Goal: Task Accomplishment & Management: Manage account settings

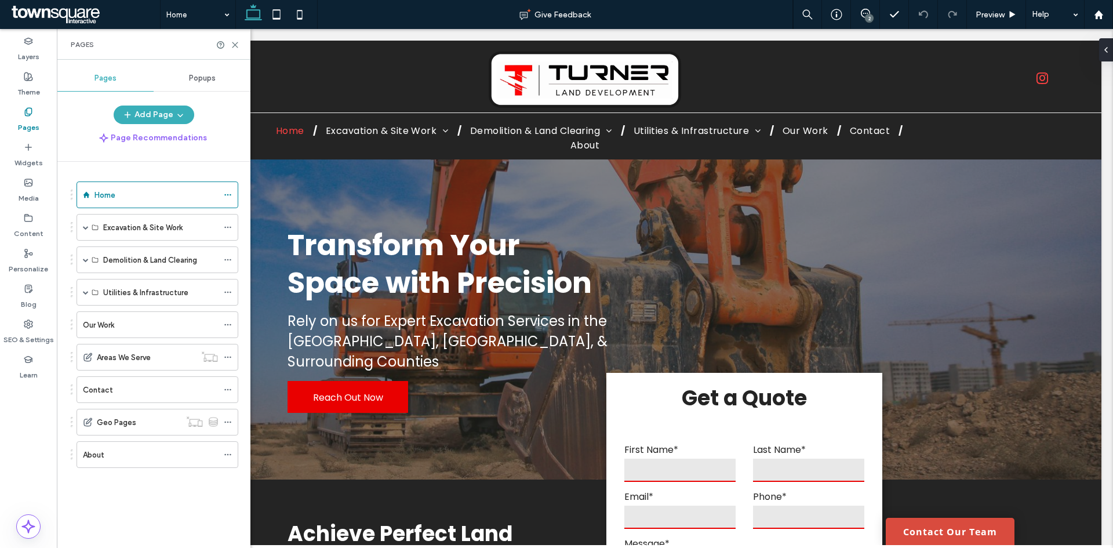
click at [231, 456] on icon at bounding box center [228, 454] width 8 height 8
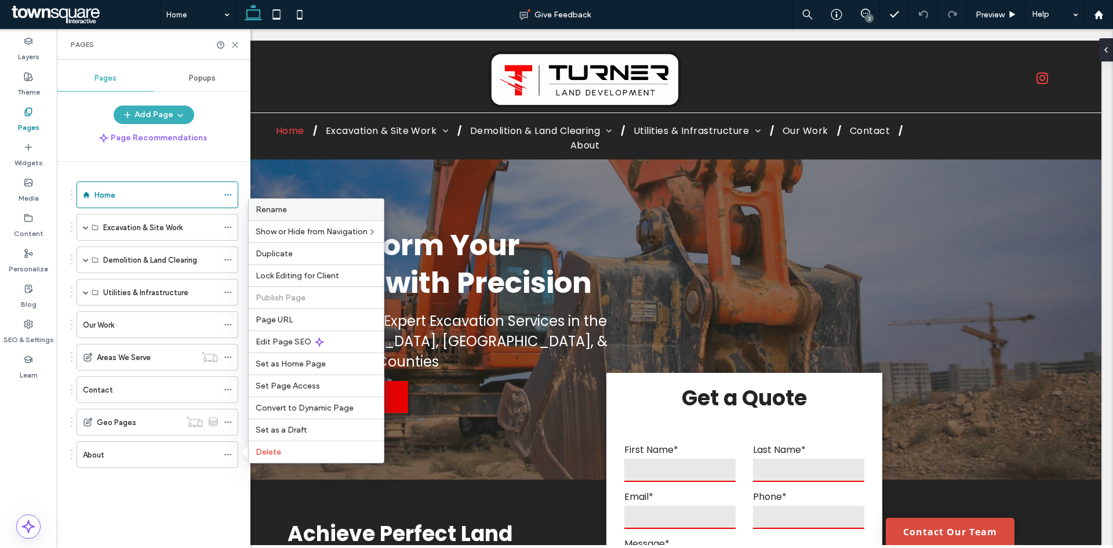
click at [295, 209] on label "Rename" at bounding box center [316, 210] width 121 height 10
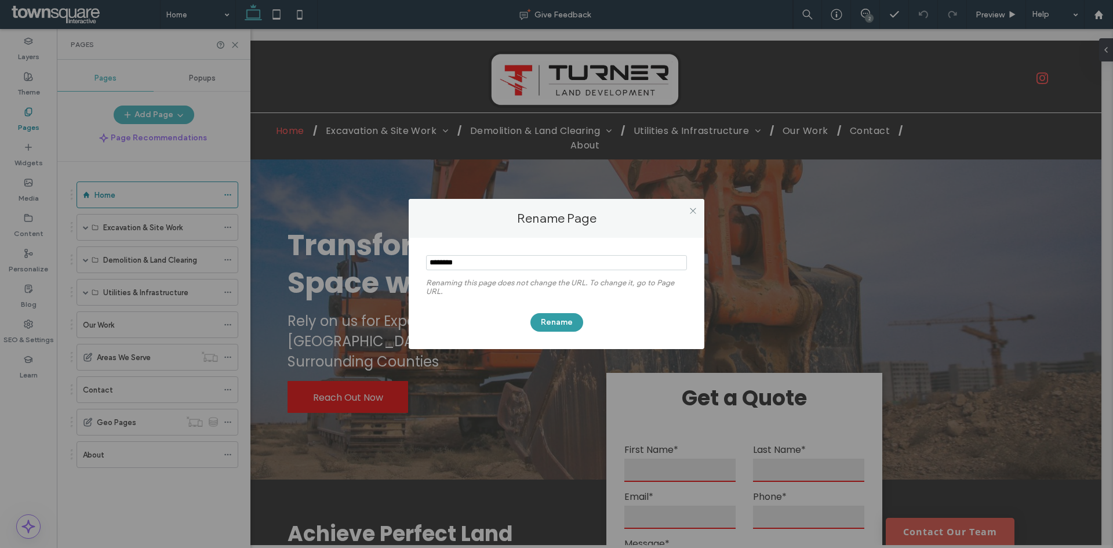
type input "********"
click at [554, 323] on button "Rename" at bounding box center [556, 322] width 53 height 19
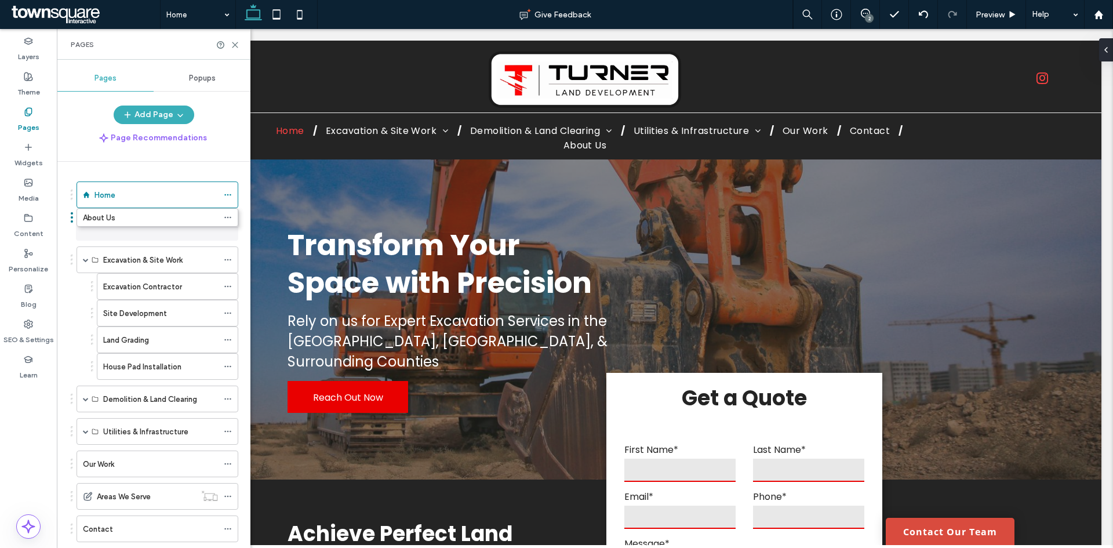
drag, startPoint x: 71, startPoint y: 453, endPoint x: 71, endPoint y: 220, distance: 233.1
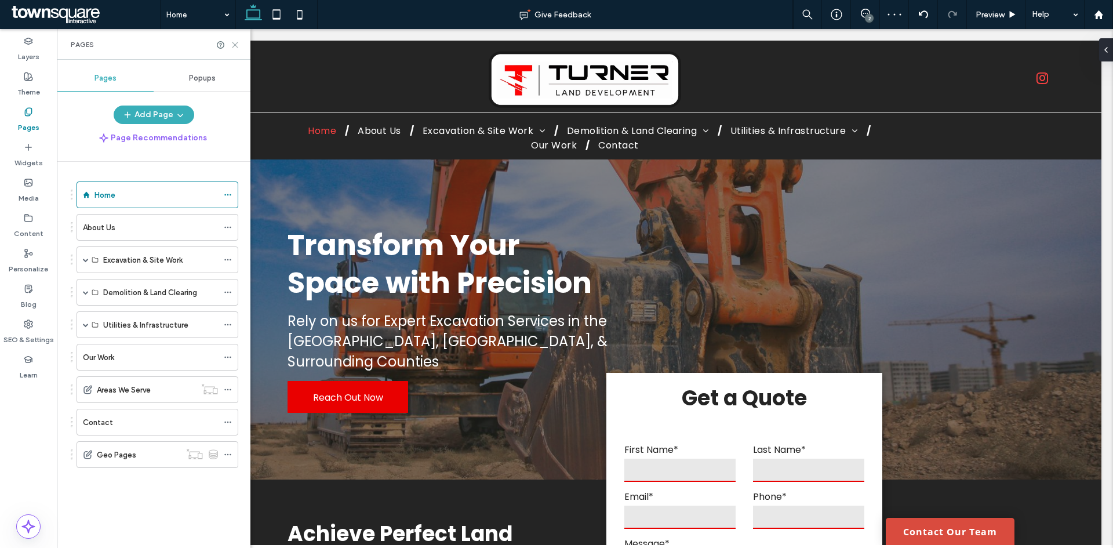
drag, startPoint x: 234, startPoint y: 43, endPoint x: 177, endPoint y: 9, distance: 66.6
click at [234, 43] on use at bounding box center [234, 44] width 5 height 5
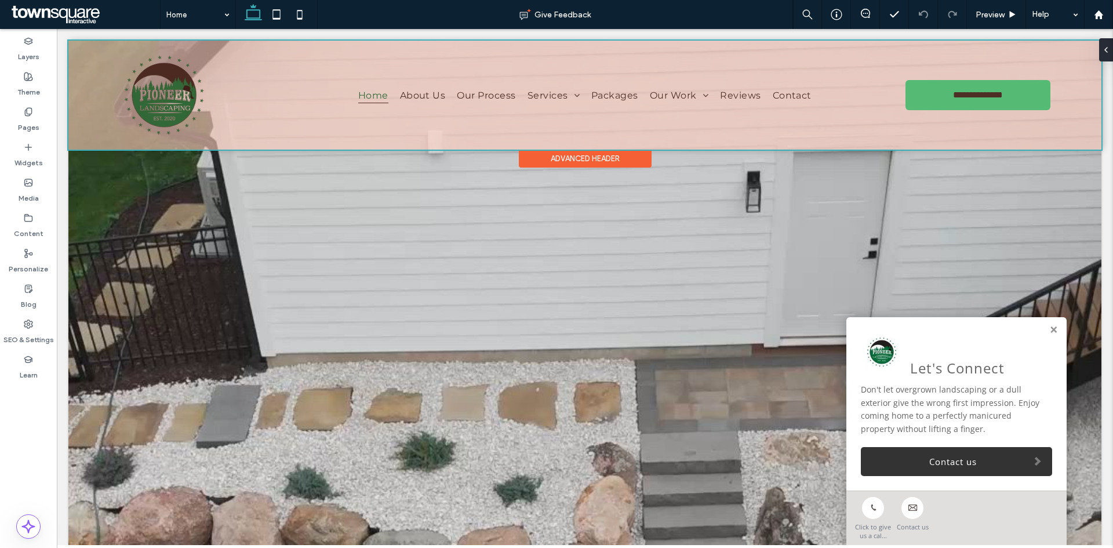
click at [675, 98] on div at bounding box center [584, 95] width 1033 height 109
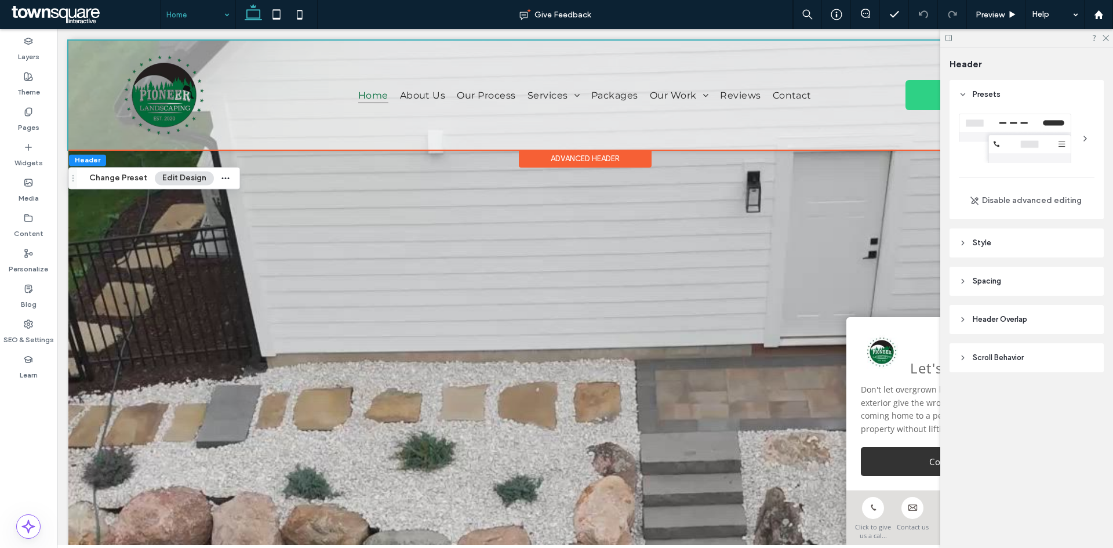
drag, startPoint x: 105, startPoint y: 1, endPoint x: 188, endPoint y: 21, distance: 85.4
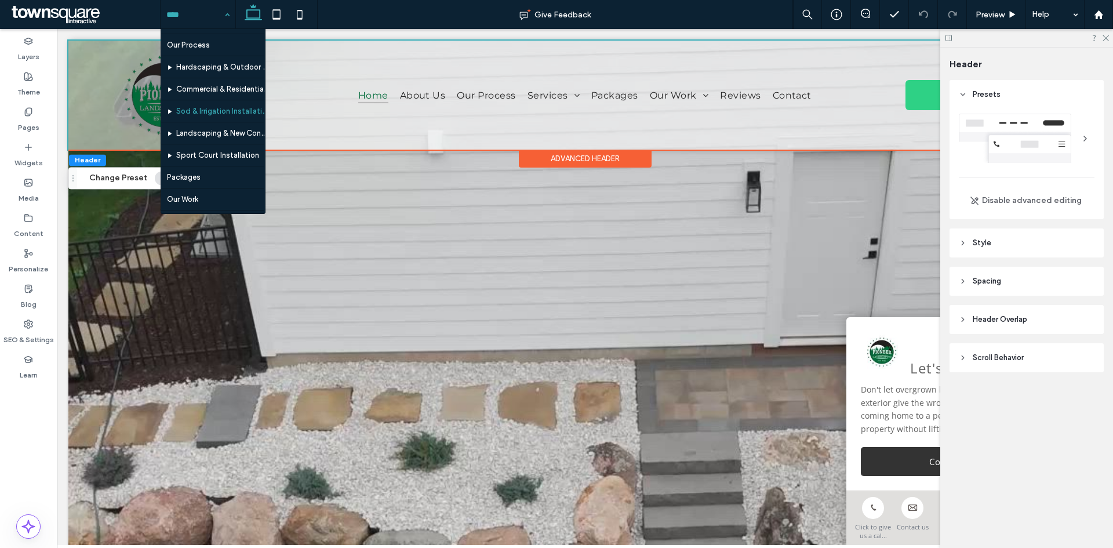
scroll to position [58, 0]
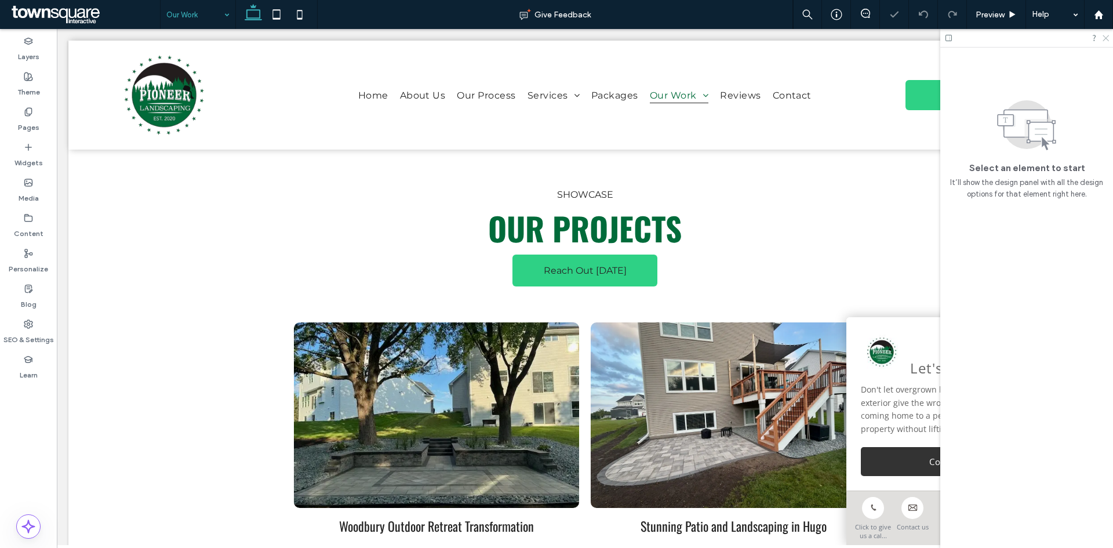
click at [1106, 38] on use at bounding box center [1106, 38] width 6 height 6
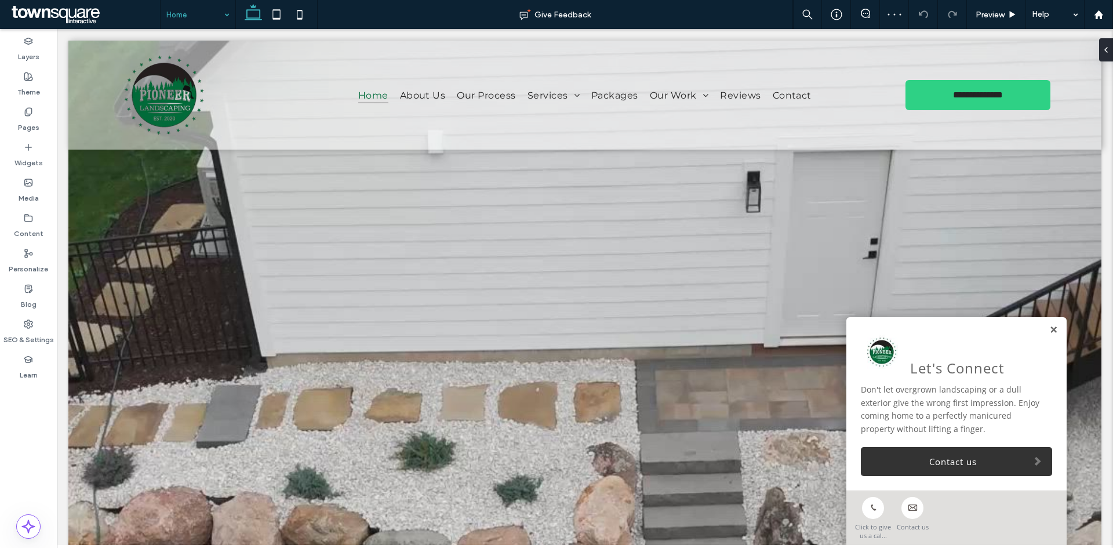
click at [1049, 326] on link at bounding box center [1053, 330] width 9 height 10
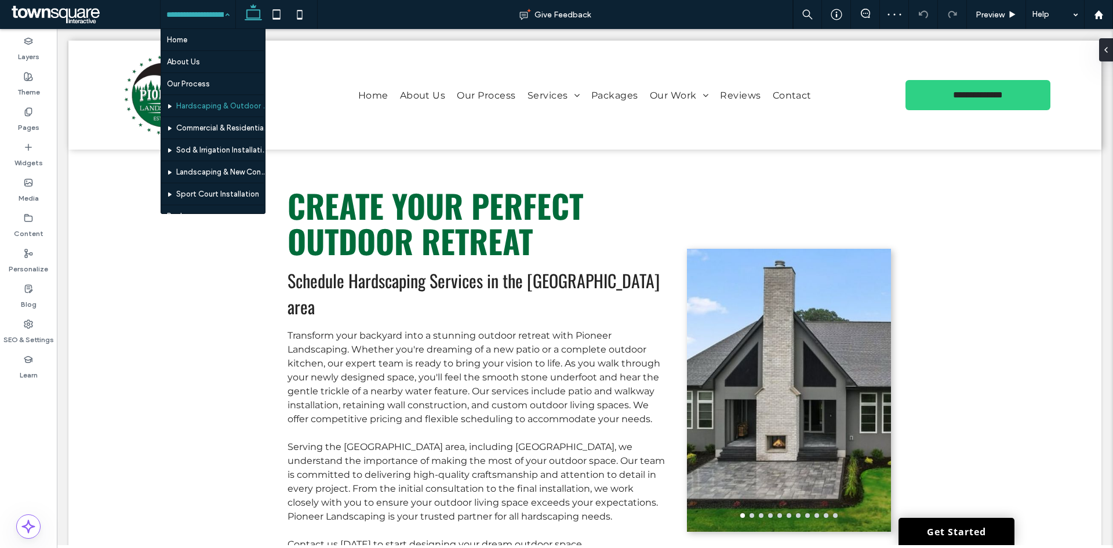
click at [193, 16] on input at bounding box center [194, 14] width 57 height 29
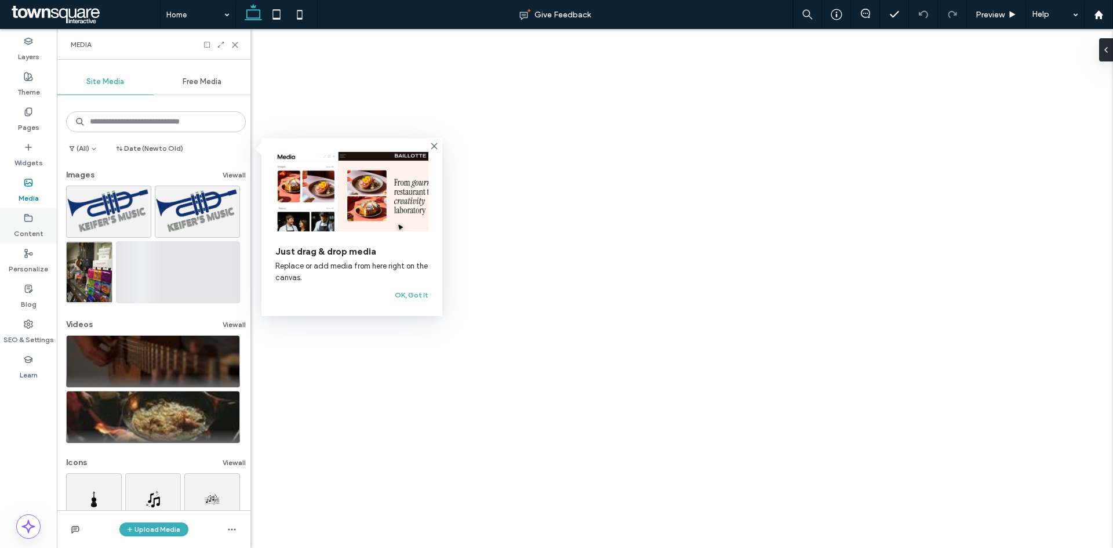
click at [37, 229] on label "Content" at bounding box center [29, 231] width 30 height 16
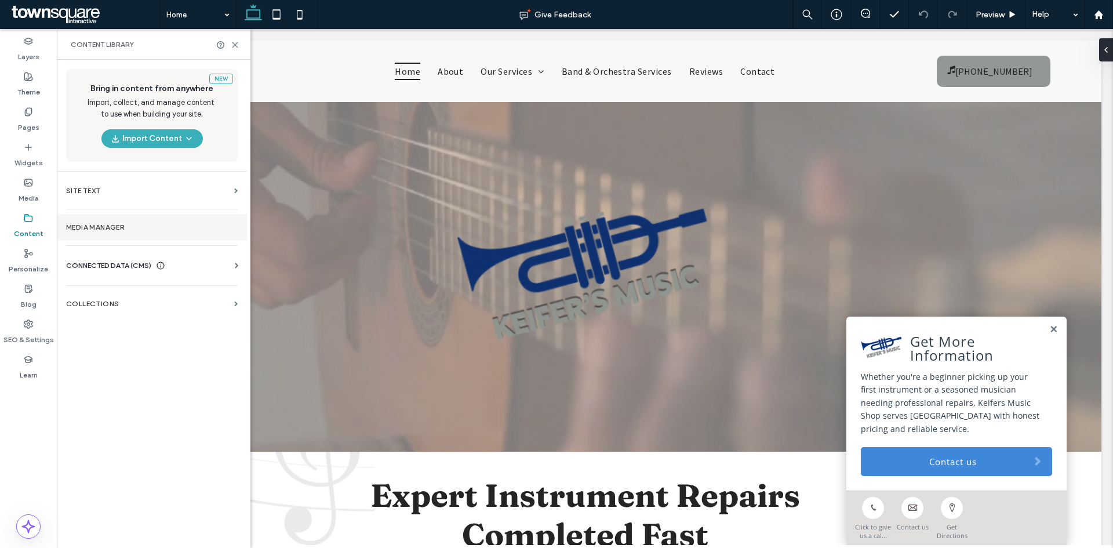
click at [119, 232] on section "Media Manager" at bounding box center [152, 227] width 190 height 27
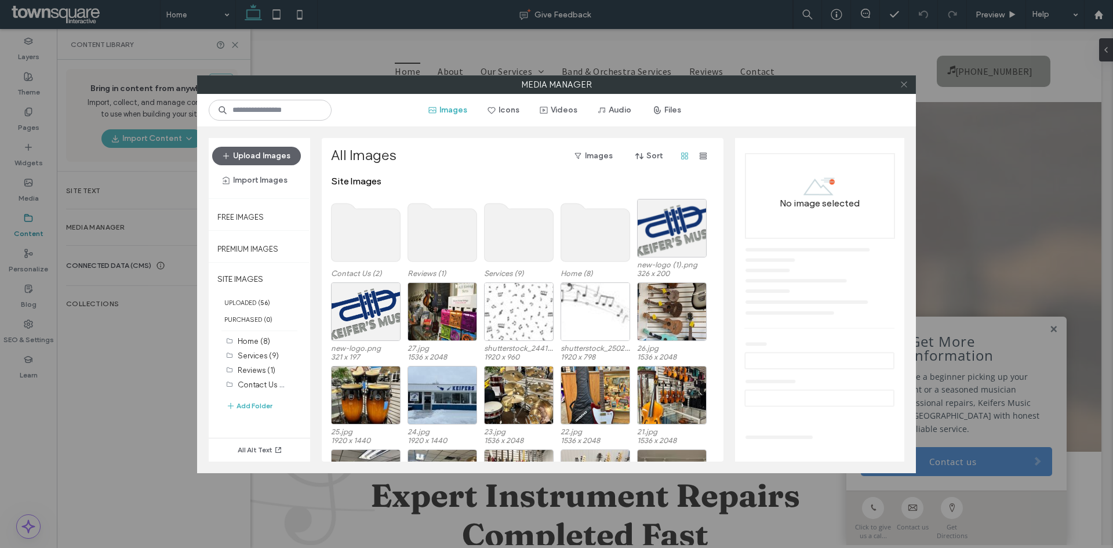
click at [903, 81] on icon at bounding box center [904, 84] width 9 height 9
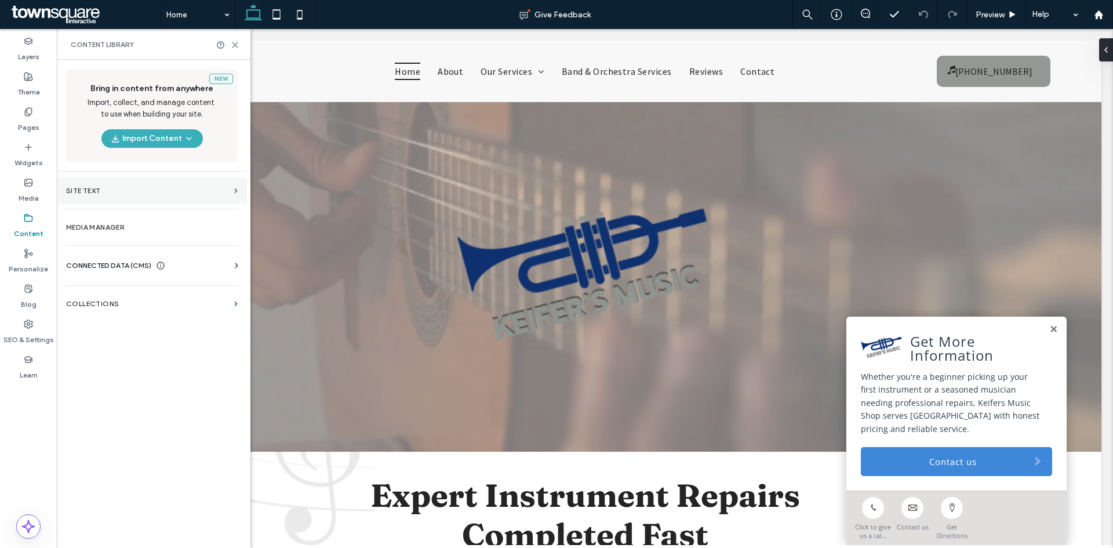
click at [134, 195] on section "Site Text" at bounding box center [152, 190] width 190 height 27
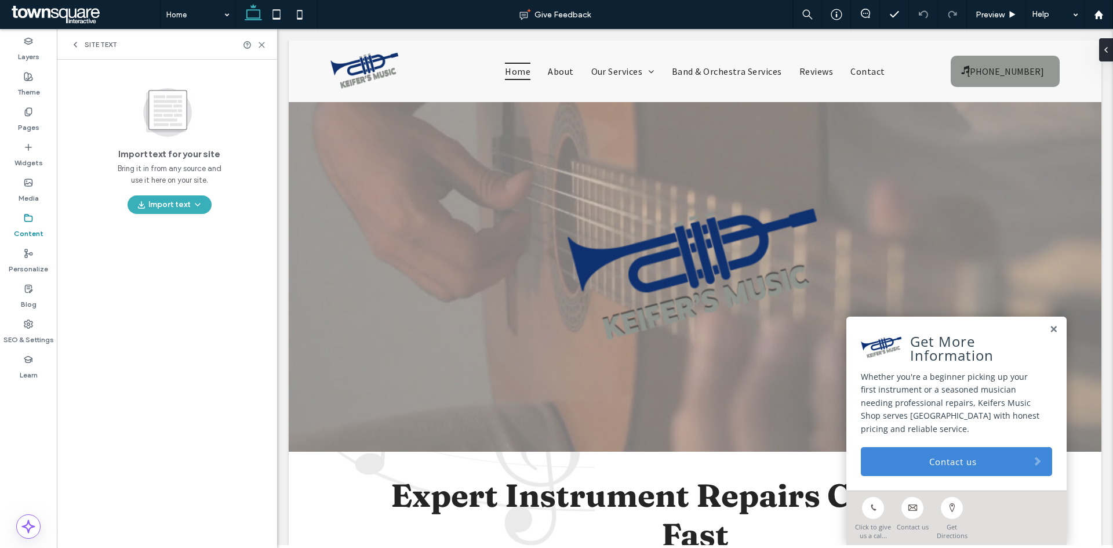
click at [79, 41] on icon at bounding box center [75, 44] width 9 height 9
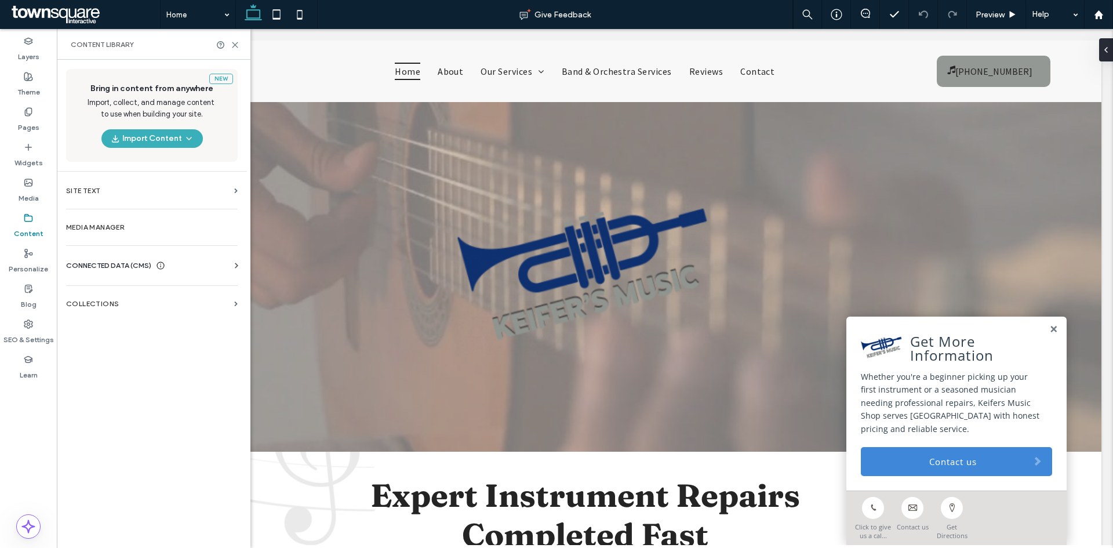
click at [122, 262] on span "CONNECTED DATA (CMS)" at bounding box center [108, 266] width 85 height 12
click at [112, 290] on label "Business Info" at bounding box center [154, 294] width 158 height 8
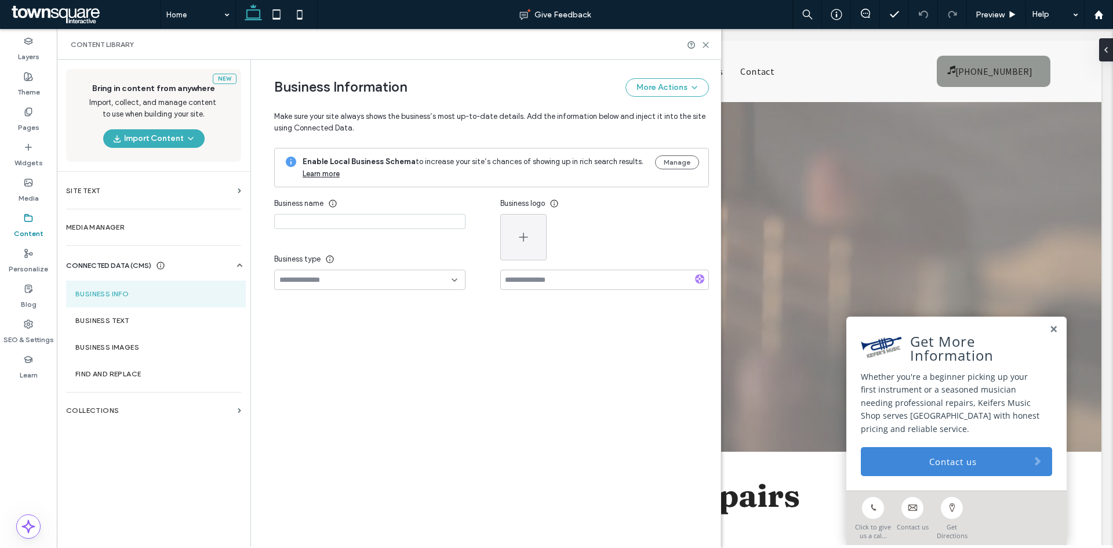
type input "**********"
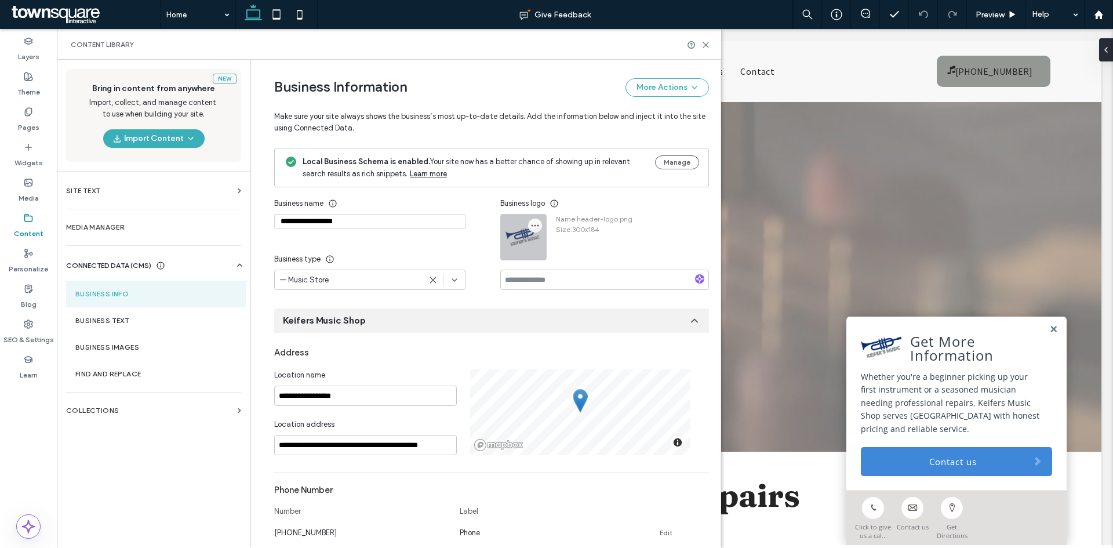
click at [530, 224] on icon "button" at bounding box center [534, 225] width 9 height 9
click at [552, 255] on span "Replace Image" at bounding box center [574, 254] width 52 height 12
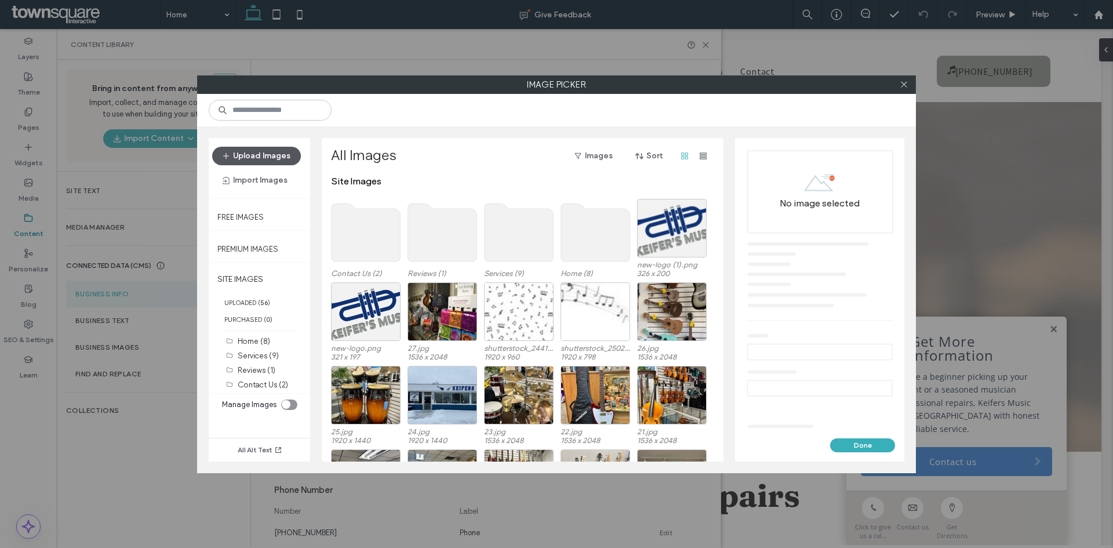
click at [257, 154] on button "Upload Images" at bounding box center [256, 156] width 89 height 19
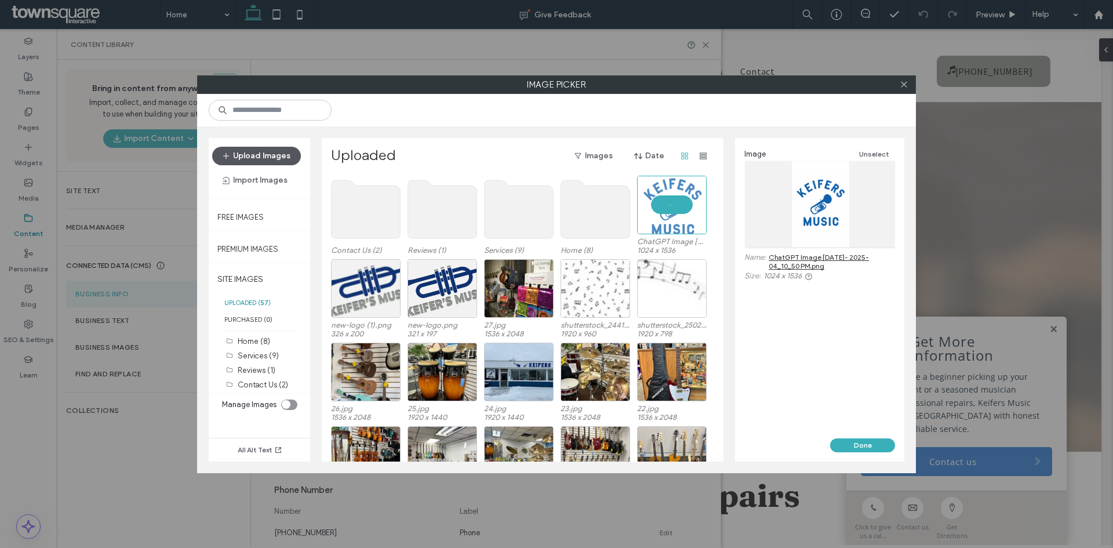
click at [274, 154] on button "Upload Images" at bounding box center [256, 156] width 89 height 19
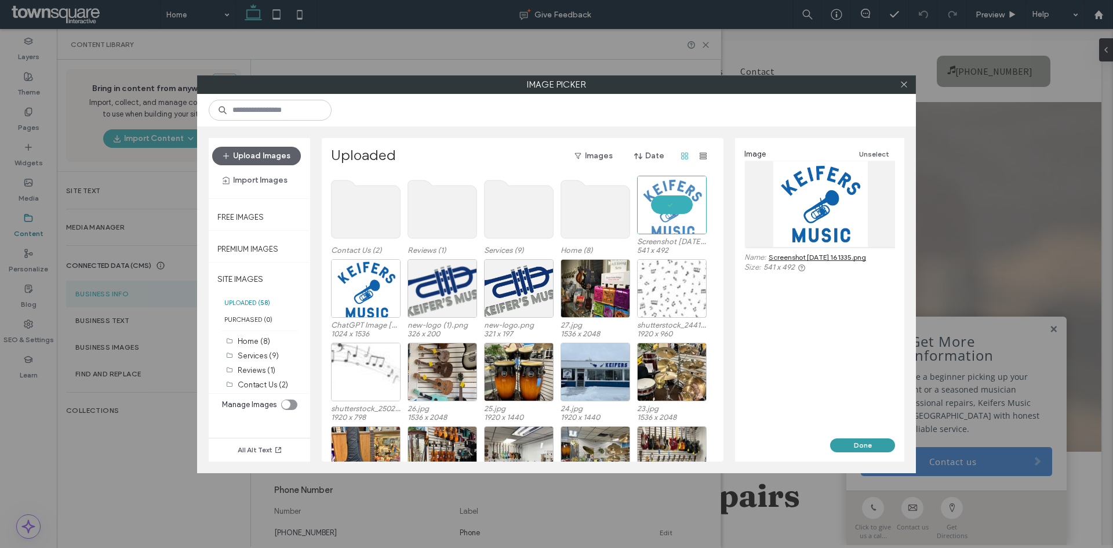
click at [862, 447] on button "Done" at bounding box center [862, 445] width 65 height 14
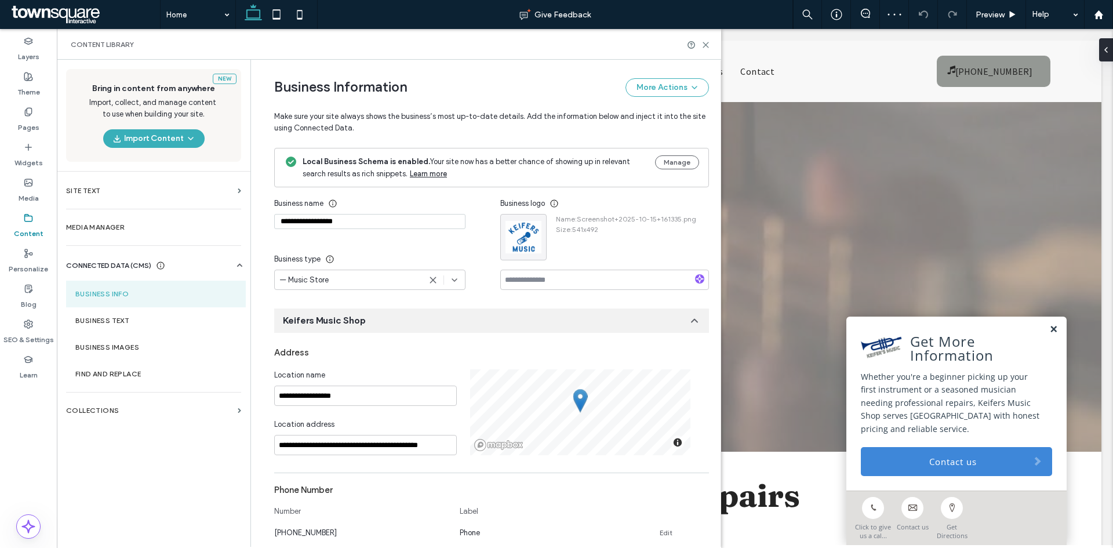
click at [1049, 328] on link at bounding box center [1053, 330] width 9 height 10
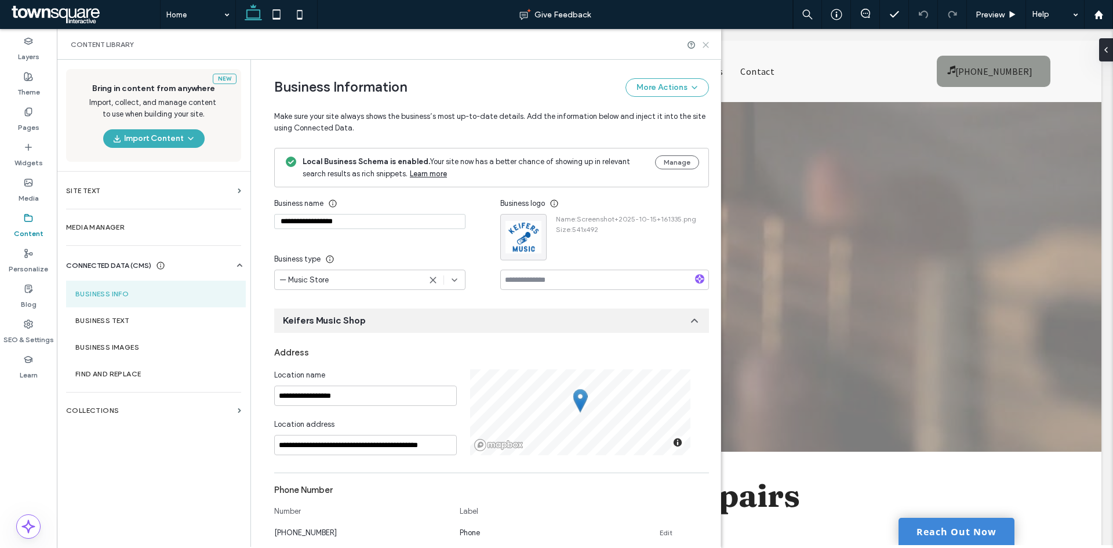
click at [706, 45] on use at bounding box center [705, 44] width 5 height 5
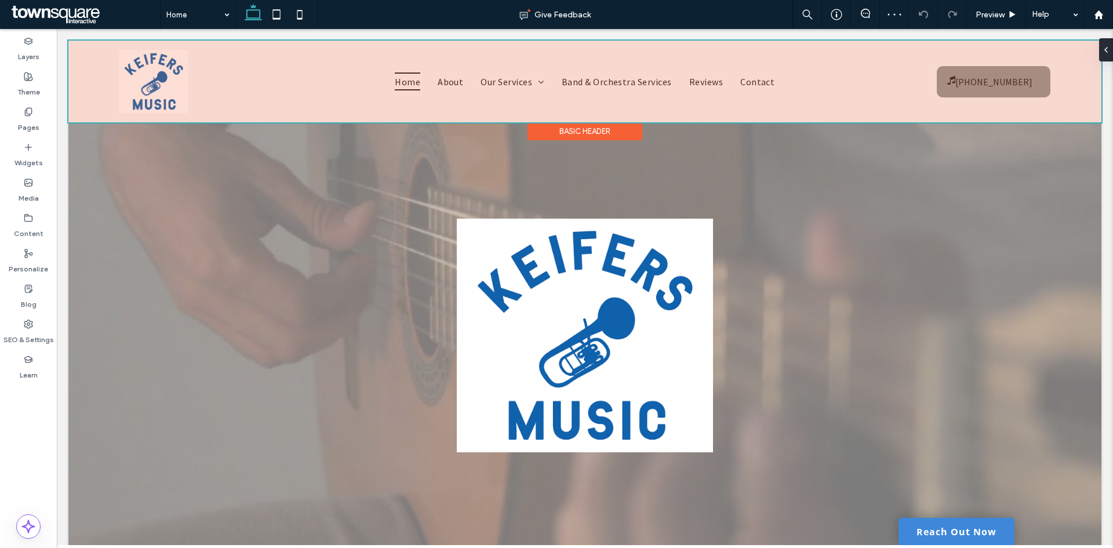
click at [258, 76] on div at bounding box center [584, 82] width 1033 height 82
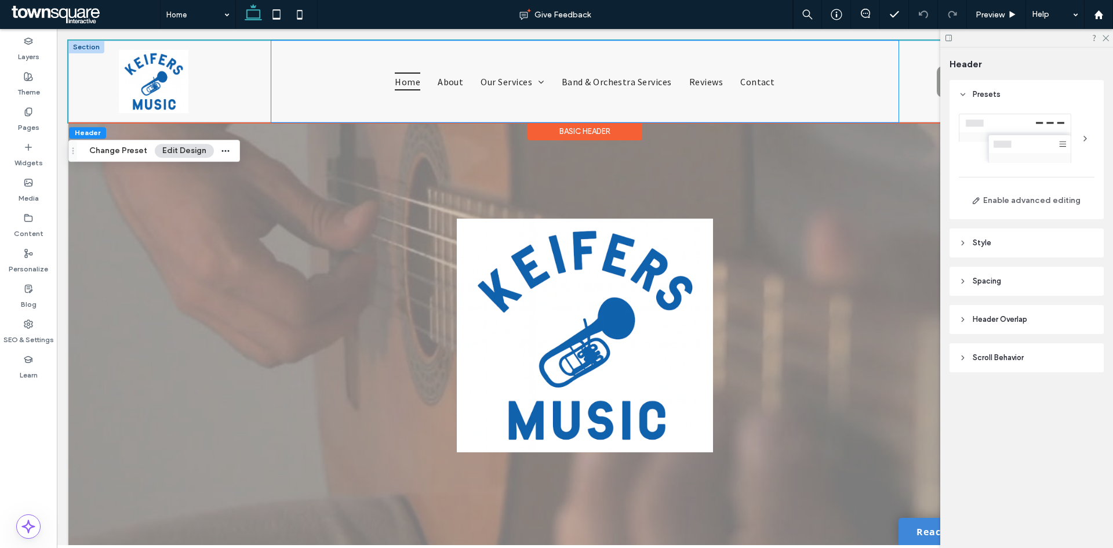
click at [278, 43] on div "Home About Our Services Band & Orchestra Services Reviews Contact" at bounding box center [584, 82] width 627 height 82
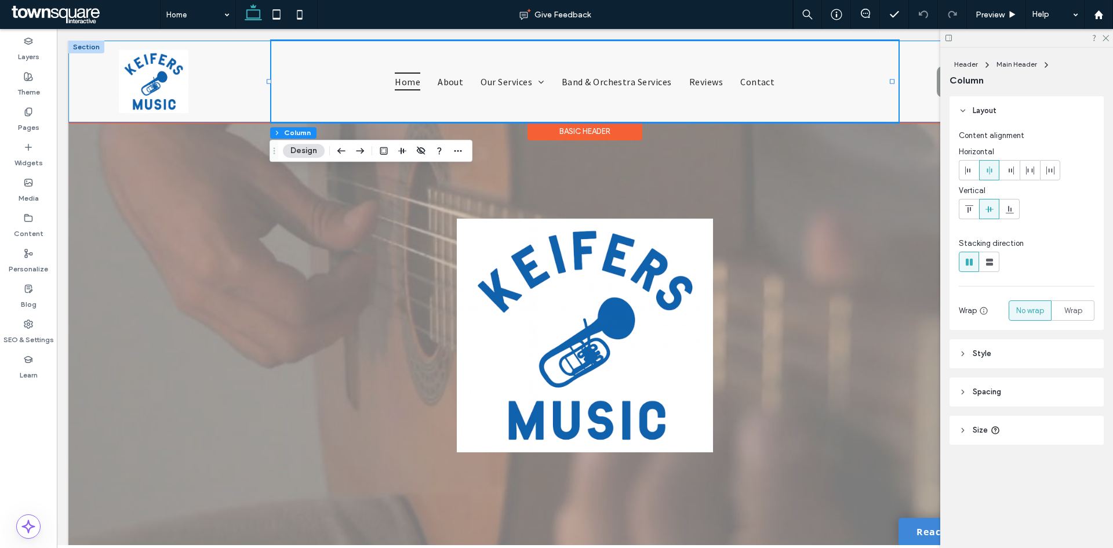
click at [86, 97] on div "Home About Our Services Band & Orchestra Services Reviews Contact [PHONE_NUMBER]" at bounding box center [584, 82] width 1033 height 82
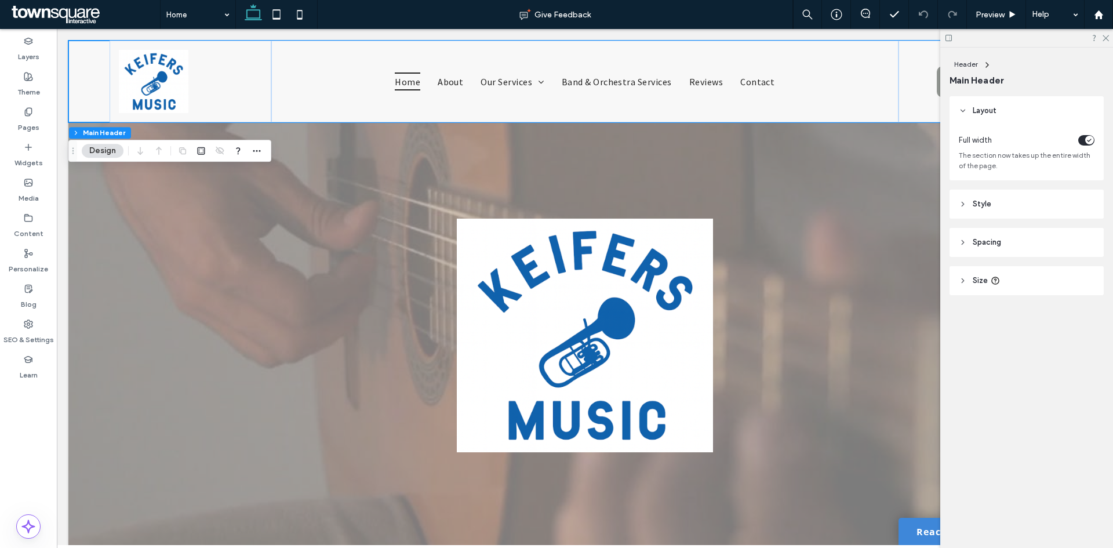
click at [102, 154] on button "Design" at bounding box center [103, 151] width 42 height 14
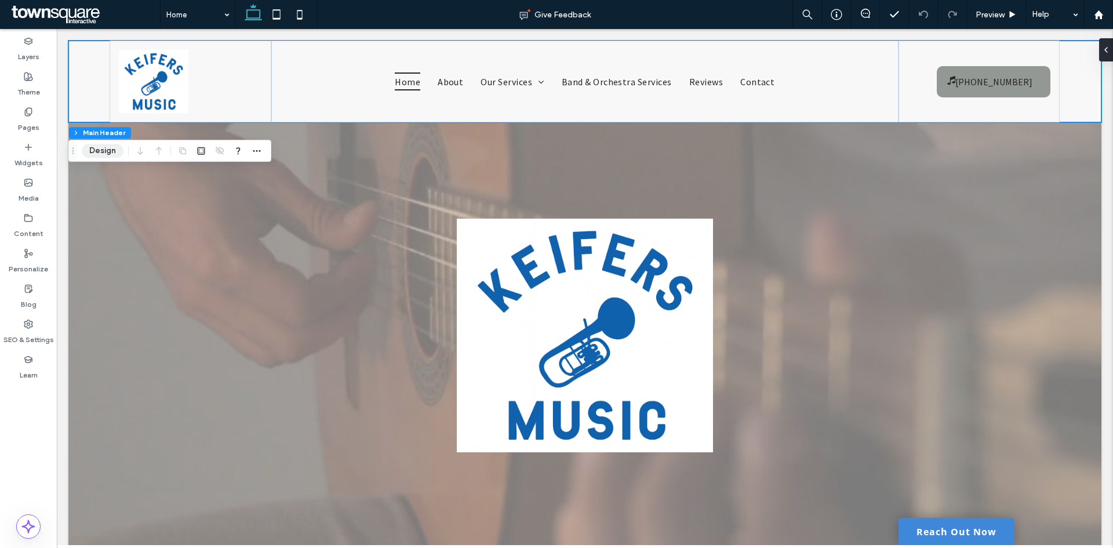
click at [96, 147] on button "Design" at bounding box center [103, 151] width 42 height 14
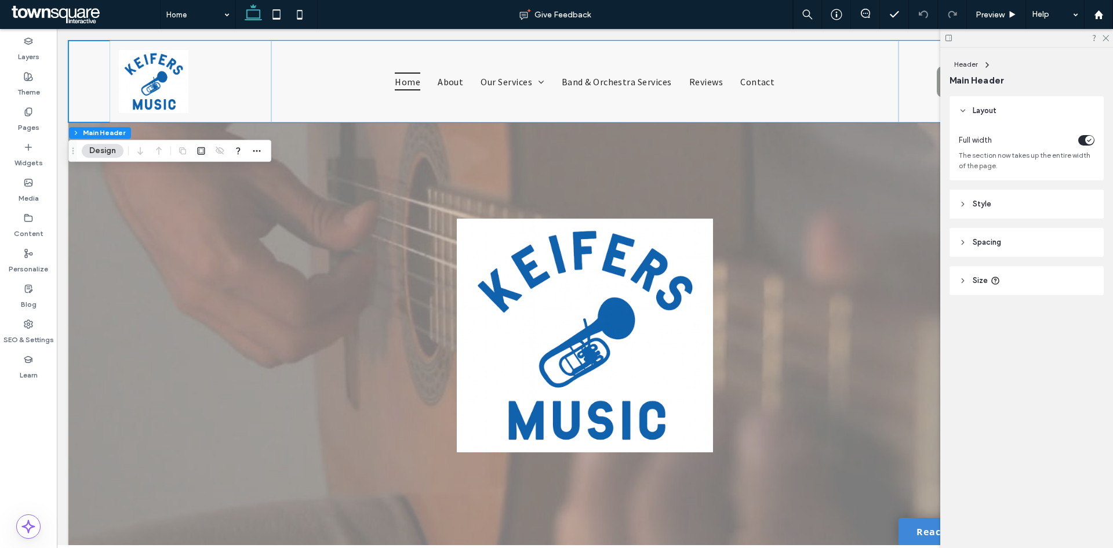
click at [965, 196] on header "Style" at bounding box center [1027, 204] width 154 height 29
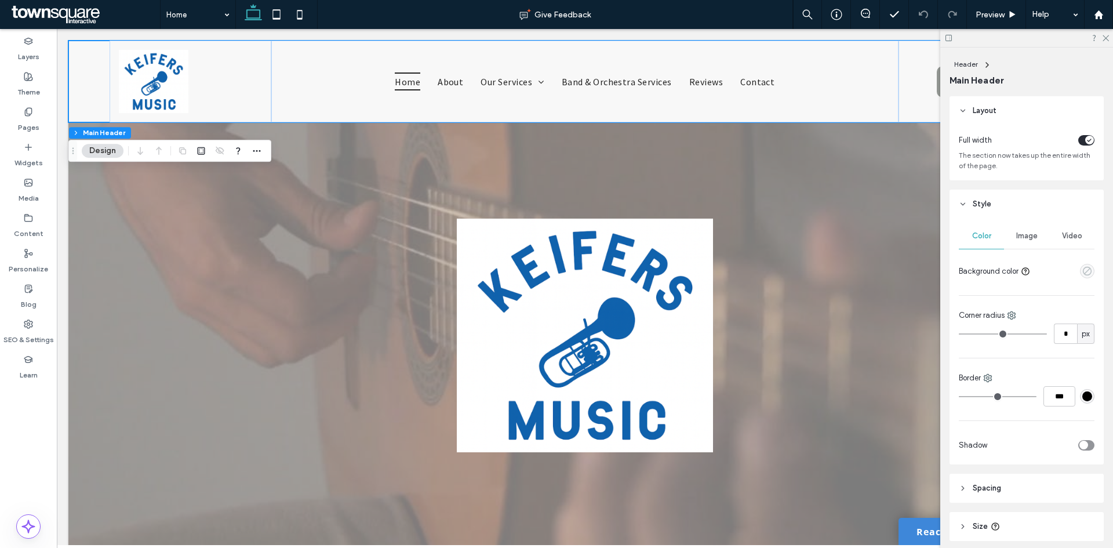
click at [1082, 272] on icon "empty color" at bounding box center [1087, 271] width 10 height 10
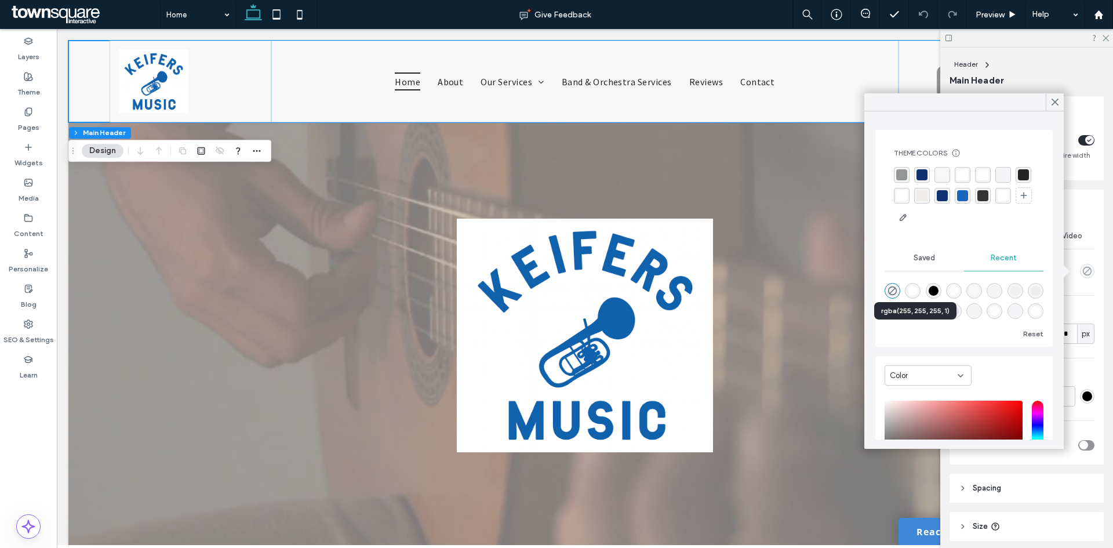
click at [917, 290] on div "rgba(255, 255, 255, 1)" at bounding box center [913, 291] width 10 height 10
type input "*******"
type input "***"
type input "****"
click at [6, 434] on div "Layers Theme Pages Widgets Media Content Personalize Blog SEO & Settings Learn" at bounding box center [28, 288] width 57 height 519
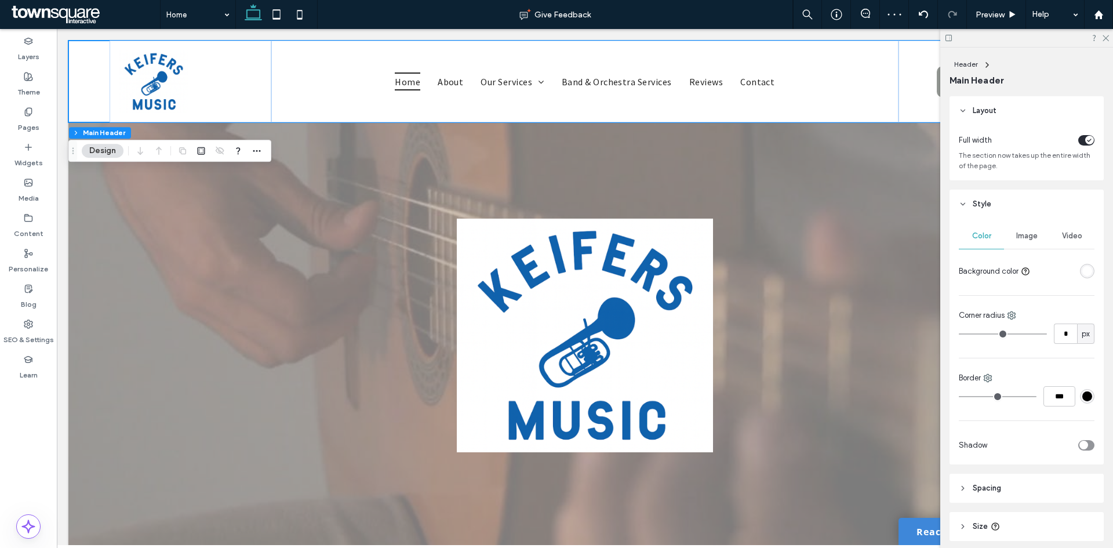
click at [12, 428] on div "Layers Theme Pages Widgets Media Content Personalize Blog SEO & Settings Learn" at bounding box center [28, 288] width 57 height 519
